Goal: Task Accomplishment & Management: Manage account settings

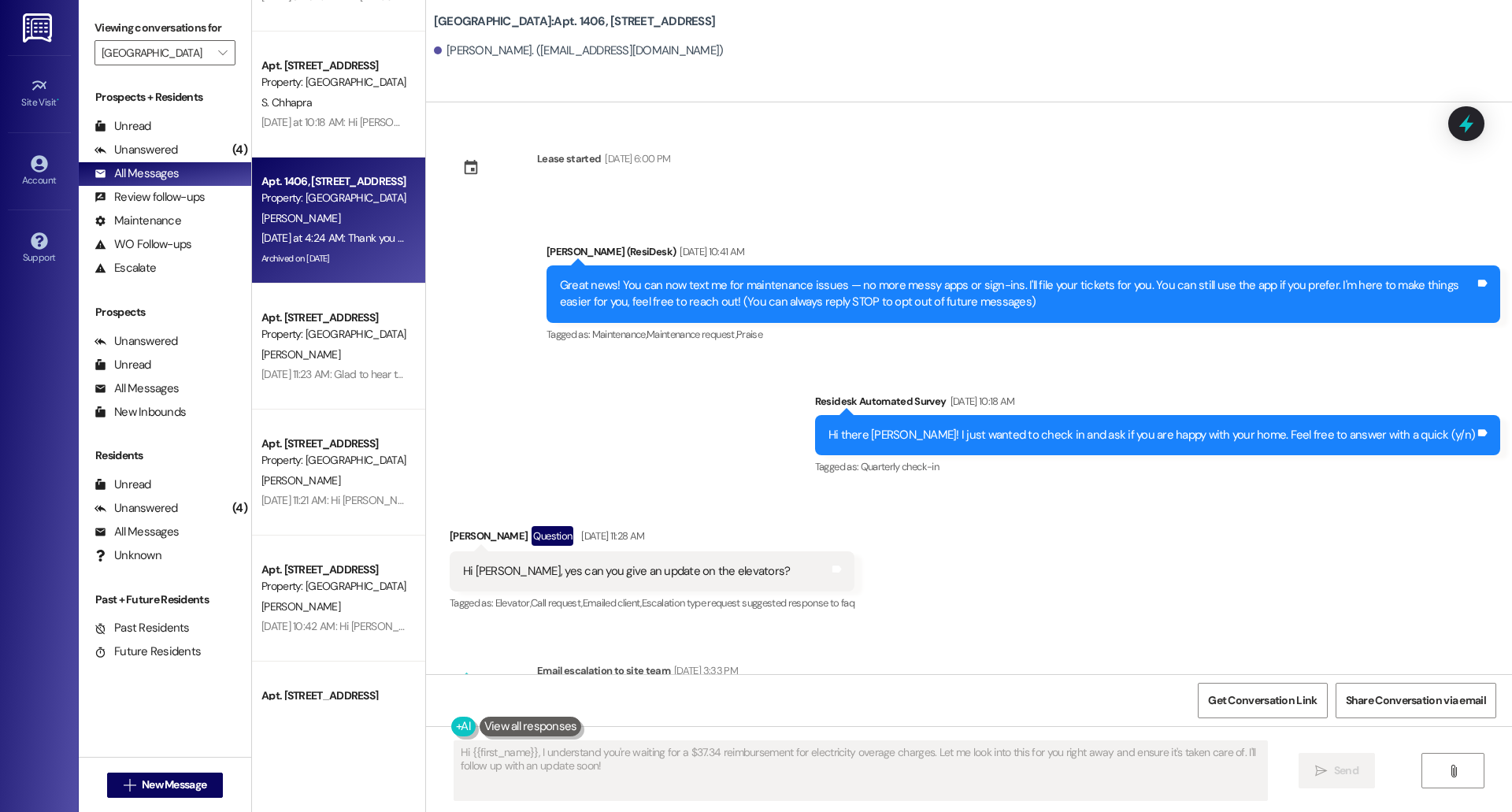
click at [37, 175] on div "Account" at bounding box center [39, 180] width 79 height 16
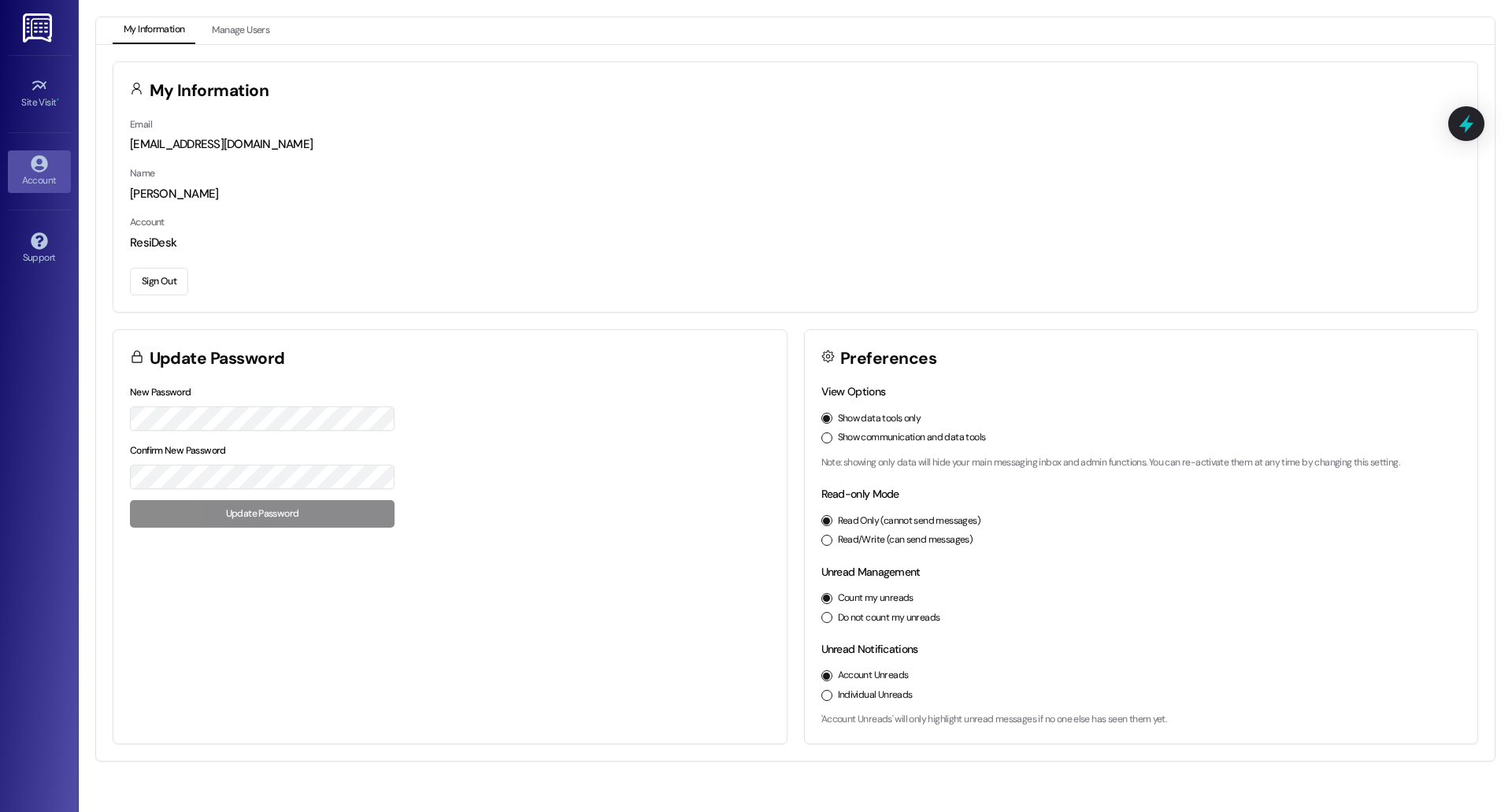
click at [234, 36] on button "Manage Users" at bounding box center [241, 31] width 80 height 27
